Goal: Communication & Community: Answer question/provide support

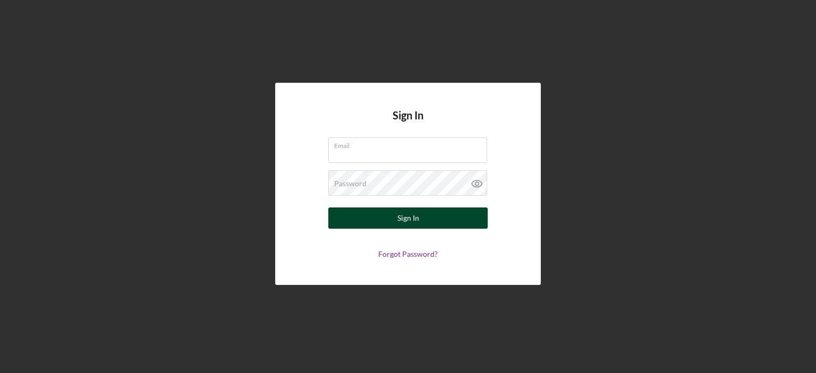
type input "[PERSON_NAME][EMAIL_ADDRESS][DOMAIN_NAME]"
click at [425, 220] on button "Sign In" at bounding box center [407, 218] width 159 height 21
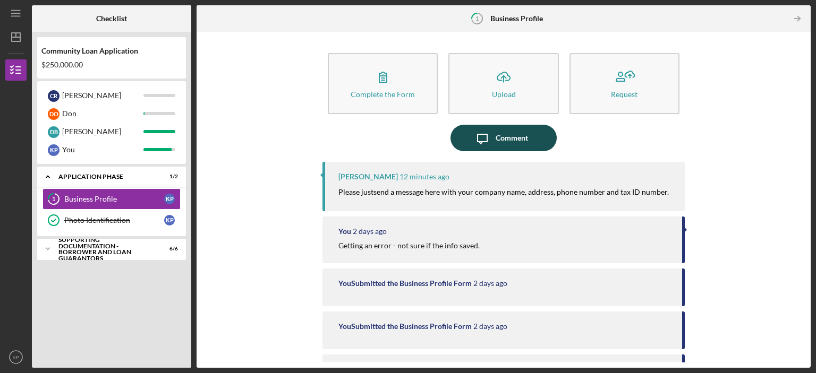
click at [508, 145] on div "Comment" at bounding box center [511, 138] width 32 height 27
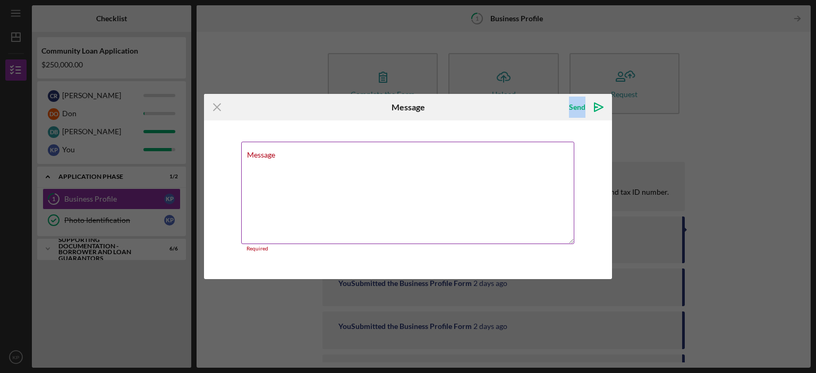
drag, startPoint x: 495, startPoint y: 117, endPoint x: 502, endPoint y: 153, distance: 36.3
click at [502, 153] on form "Icon/Menu Close Message Send Icon/icon-invite-send Message Required Cancel Send…" at bounding box center [408, 187] width 408 height 186
click at [217, 104] on icon "Icon/Menu Close" at bounding box center [217, 107] width 27 height 27
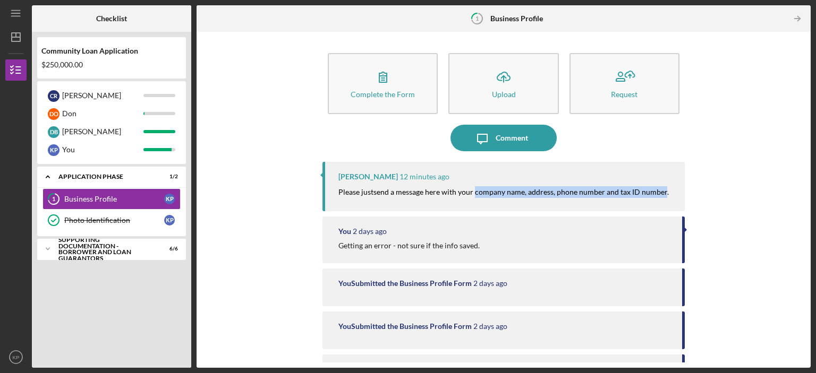
drag, startPoint x: 473, startPoint y: 191, endPoint x: 661, endPoint y: 191, distance: 188.0
click at [661, 191] on mark "send a message here with your company name, address, phone number and tax ID nu…" at bounding box center [520, 191] width 295 height 9
copy mark "company name, address, phone number and tax ID number"
click at [512, 135] on div "Comment" at bounding box center [511, 138] width 32 height 27
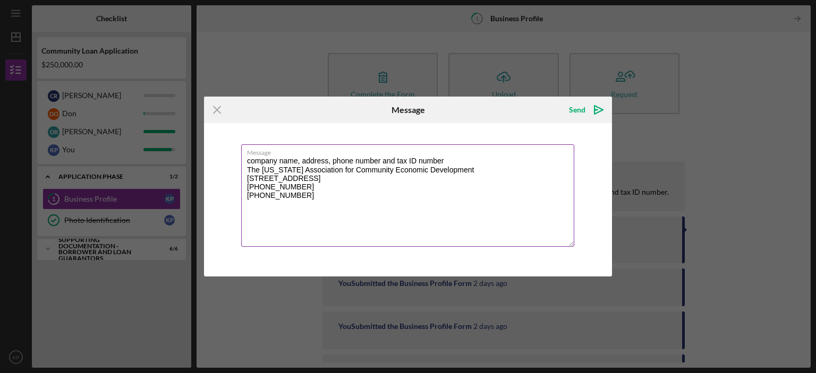
drag, startPoint x: 455, startPoint y: 157, endPoint x: 243, endPoint y: 164, distance: 211.4
click at [243, 164] on textarea "company name, address, phone number and tax ID number The [US_STATE] Associatio…" at bounding box center [407, 195] width 333 height 102
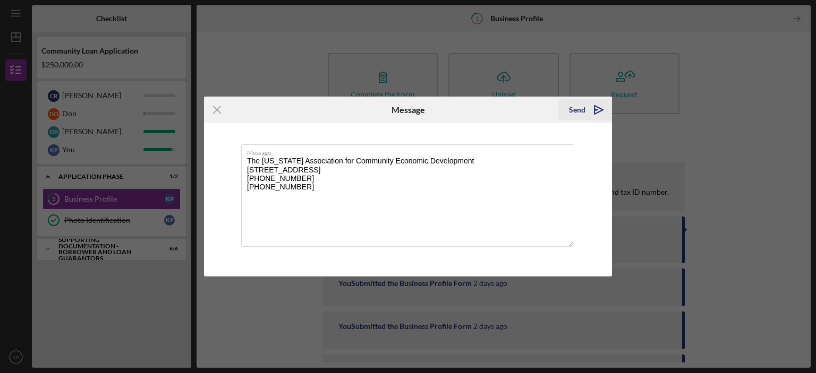
type textarea "The [US_STATE] Association for Community Economic Development [STREET_ADDRESS] …"
click at [583, 116] on div "Send" at bounding box center [577, 109] width 16 height 21
